Goal: Transaction & Acquisition: Register for event/course

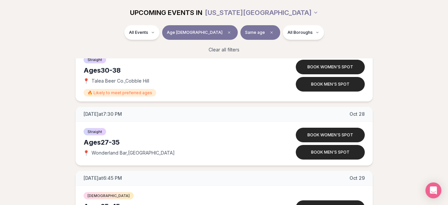
scroll to position [3517, 0]
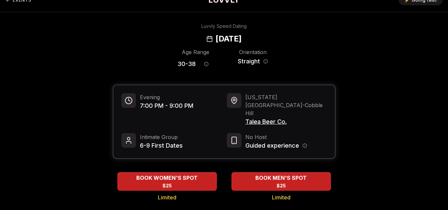
scroll to position [13, 0]
